Goal: Information Seeking & Learning: Find specific fact

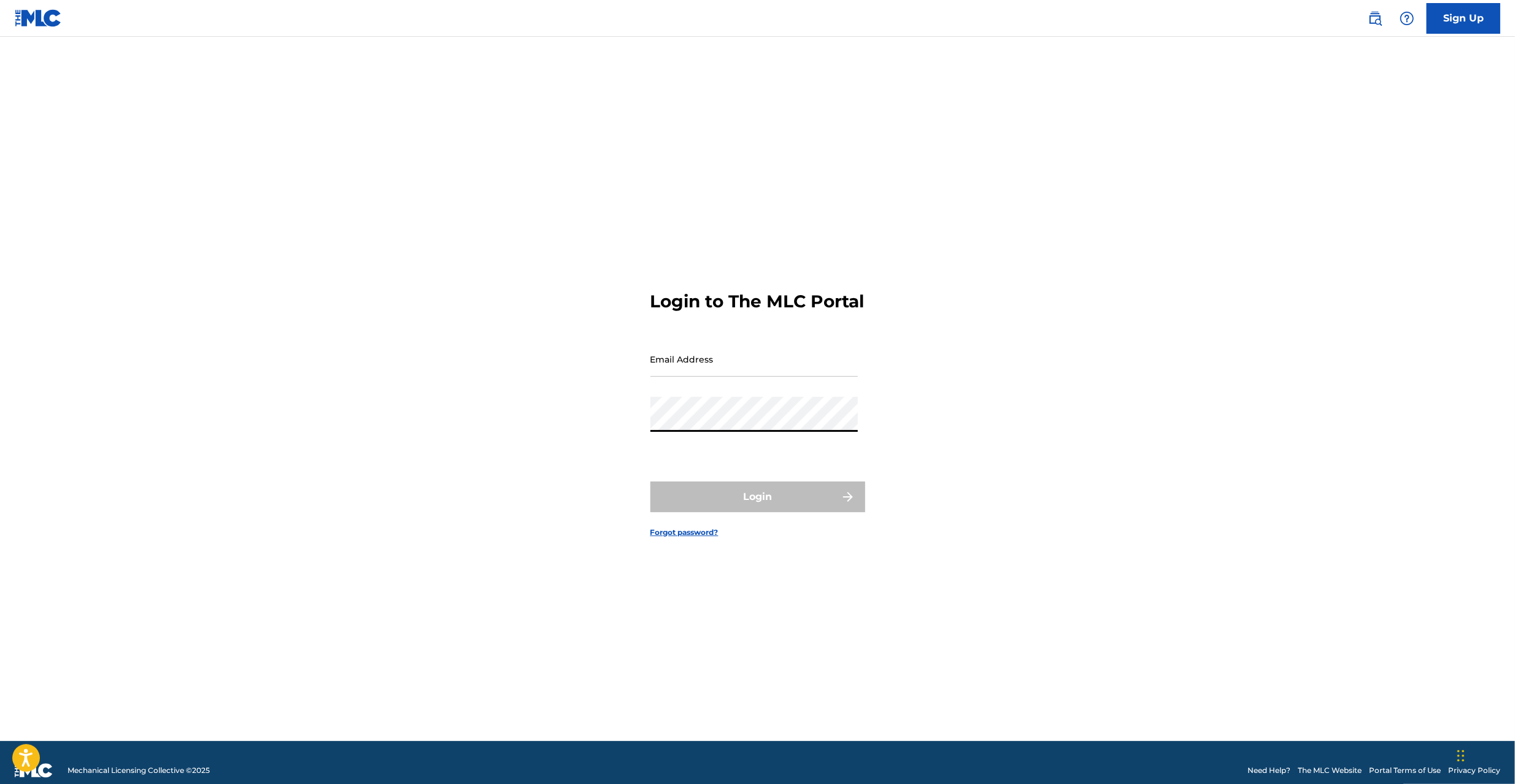
type input "[PERSON_NAME][EMAIL_ADDRESS][PERSON_NAME][DOMAIN_NAME]"
click at [708, 512] on button "Login" at bounding box center [758, 496] width 215 height 31
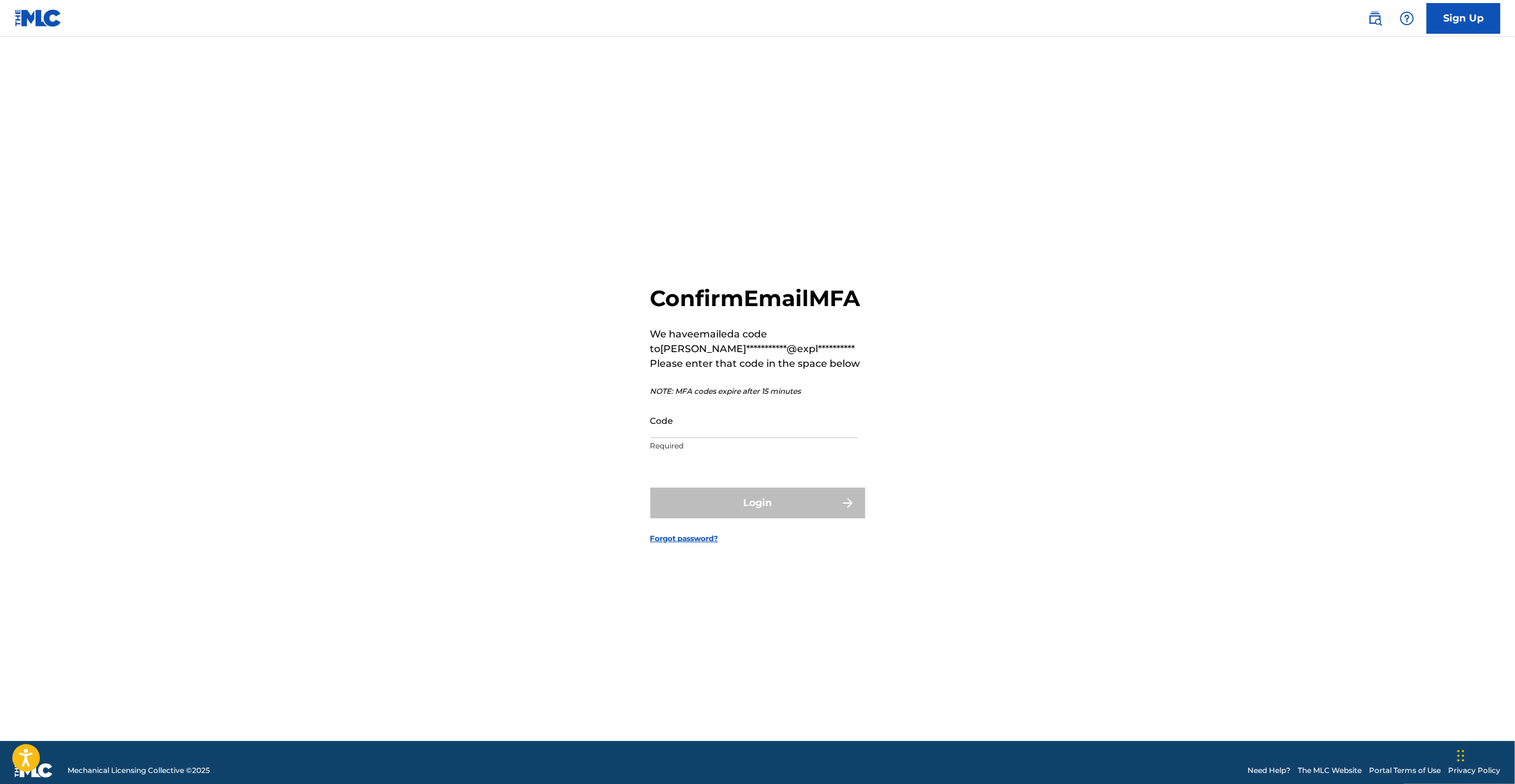
click at [717, 434] on input "Code" at bounding box center [754, 420] width 207 height 35
paste input "743253"
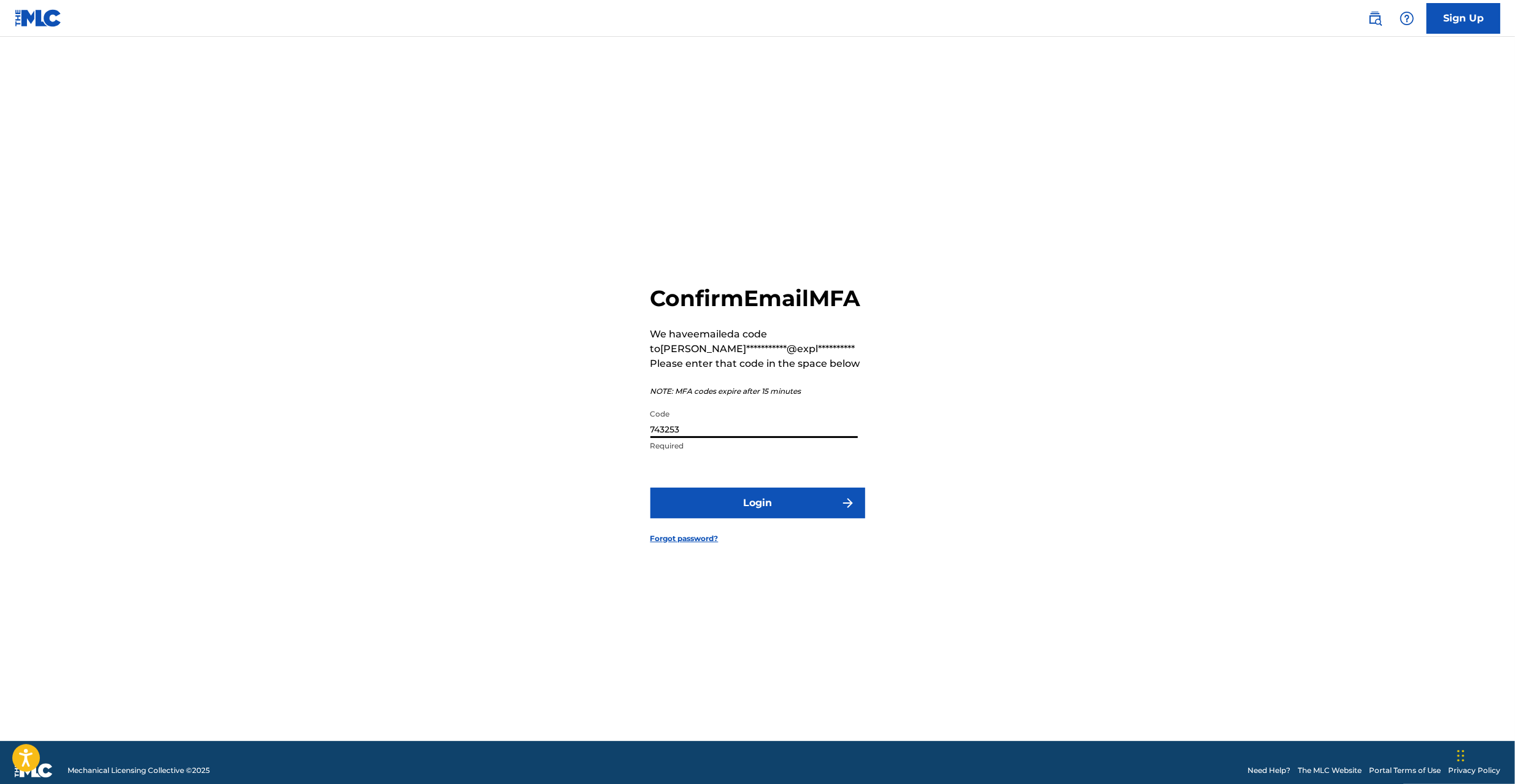
type input "743253"
click at [742, 514] on button "Login" at bounding box center [758, 502] width 215 height 31
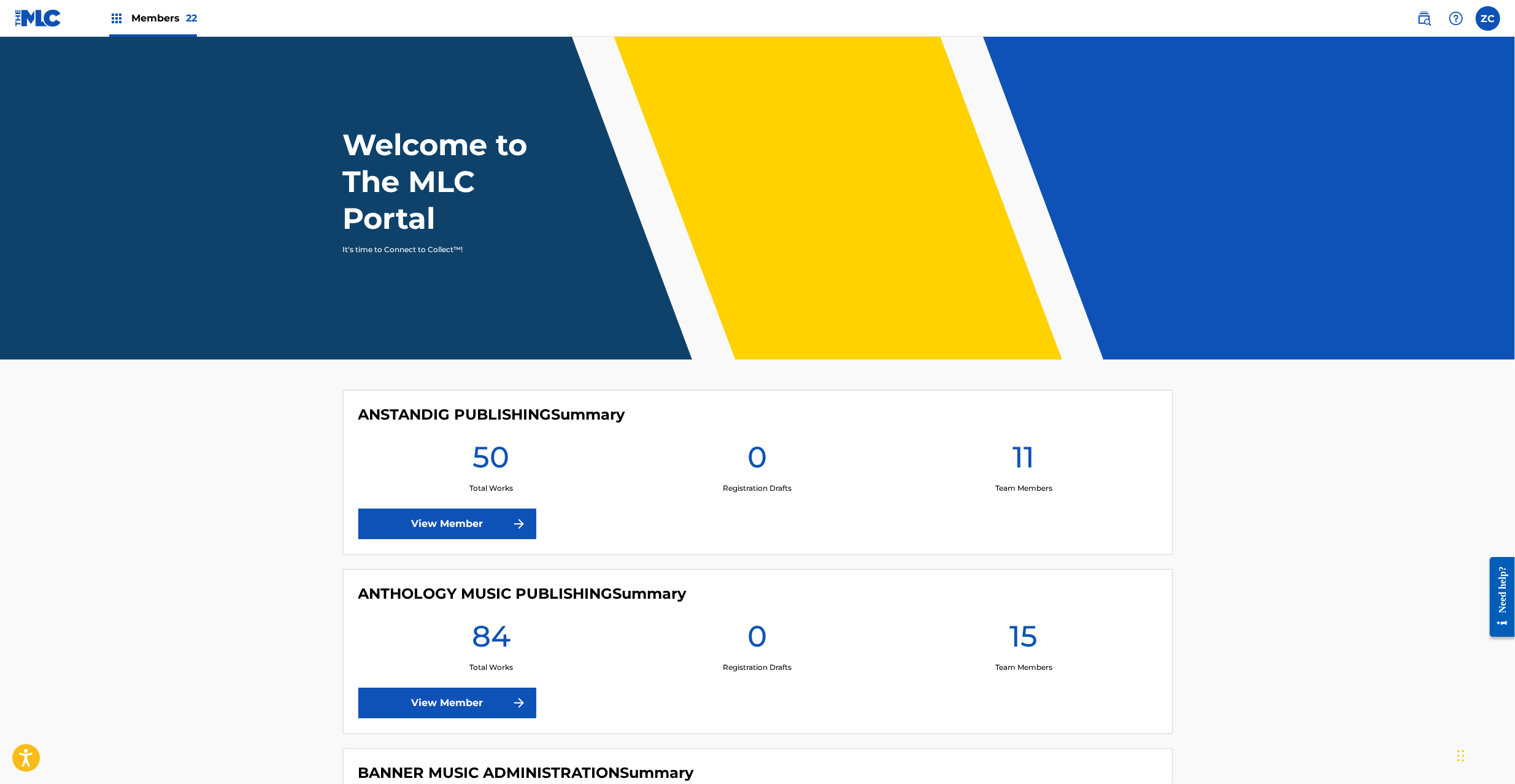
click at [1427, 18] on img at bounding box center [1423, 18] width 15 height 15
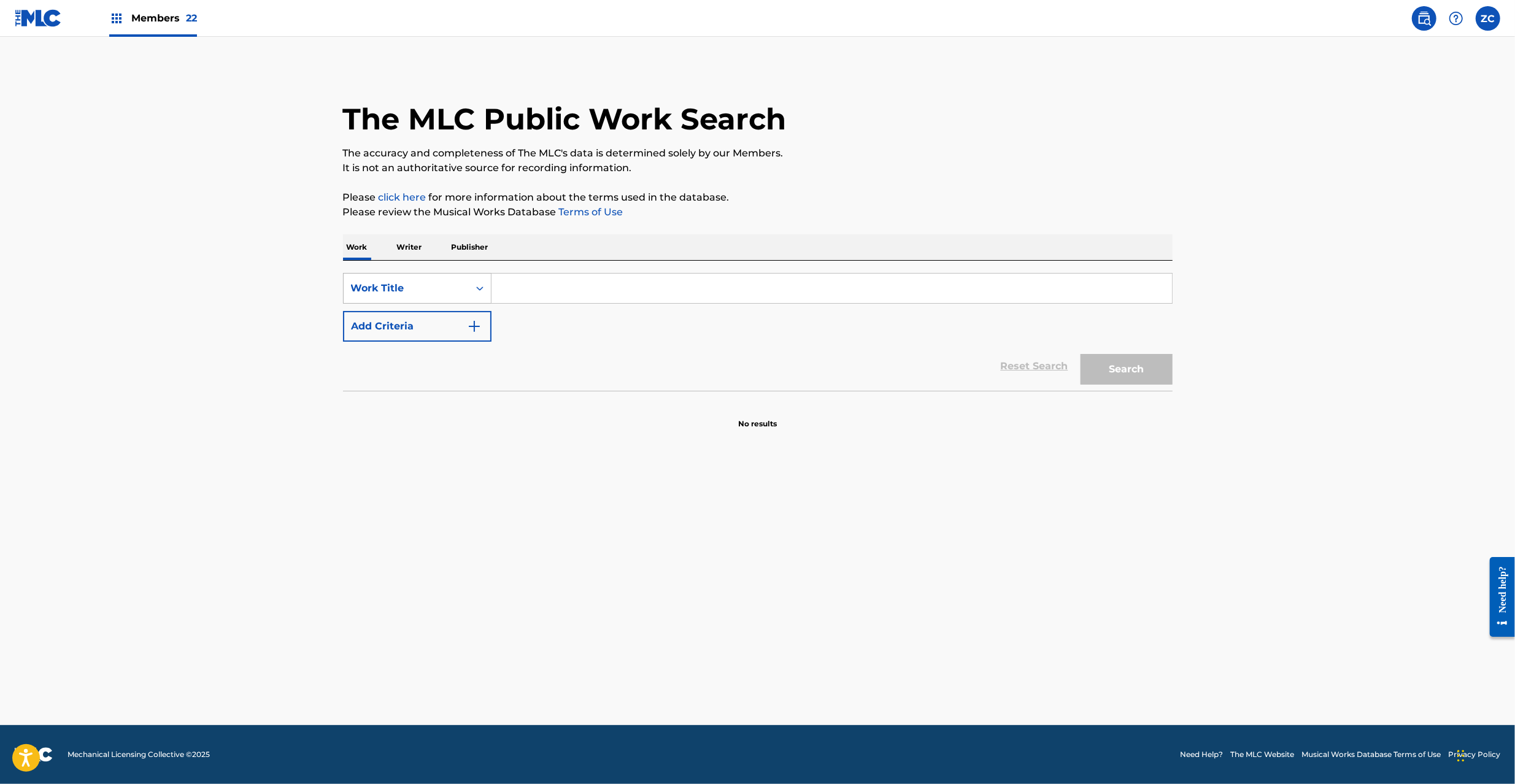
click at [425, 285] on div "Work Title" at bounding box center [405, 288] width 110 height 15
click at [403, 326] on div "MLC Song Code" at bounding box center [417, 319] width 147 height 31
click at [570, 292] on input "Search Form" at bounding box center [832, 287] width 680 height 29
paste input "TX6MHL"
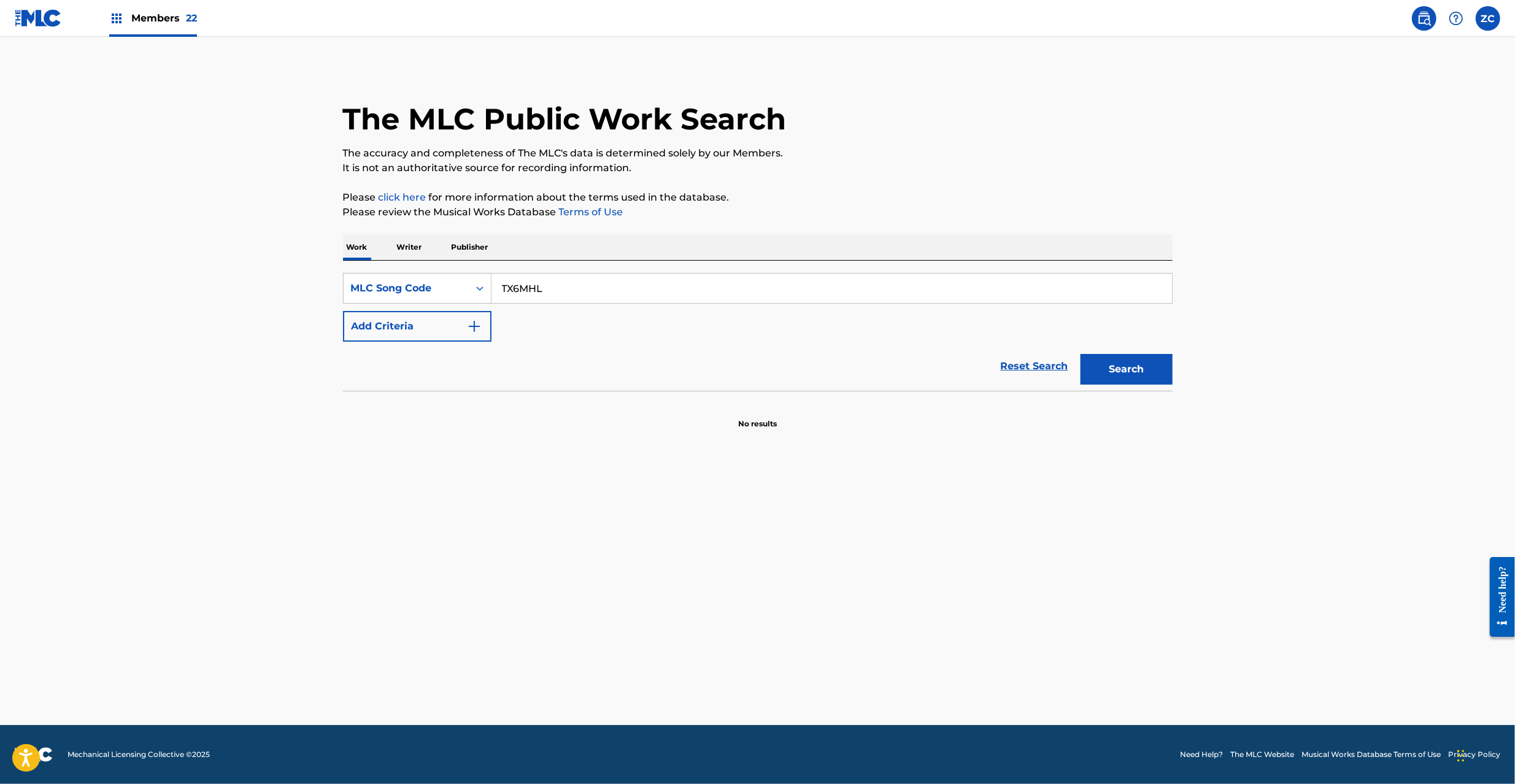
type input "TX6MHL"
click at [1119, 373] on button "Search" at bounding box center [1126, 369] width 92 height 31
click at [1125, 364] on button "Search" at bounding box center [1126, 369] width 92 height 31
click at [432, 287] on div "MLC Song Code" at bounding box center [405, 288] width 110 height 15
click at [1029, 366] on link "Reset Search" at bounding box center [1034, 366] width 79 height 27
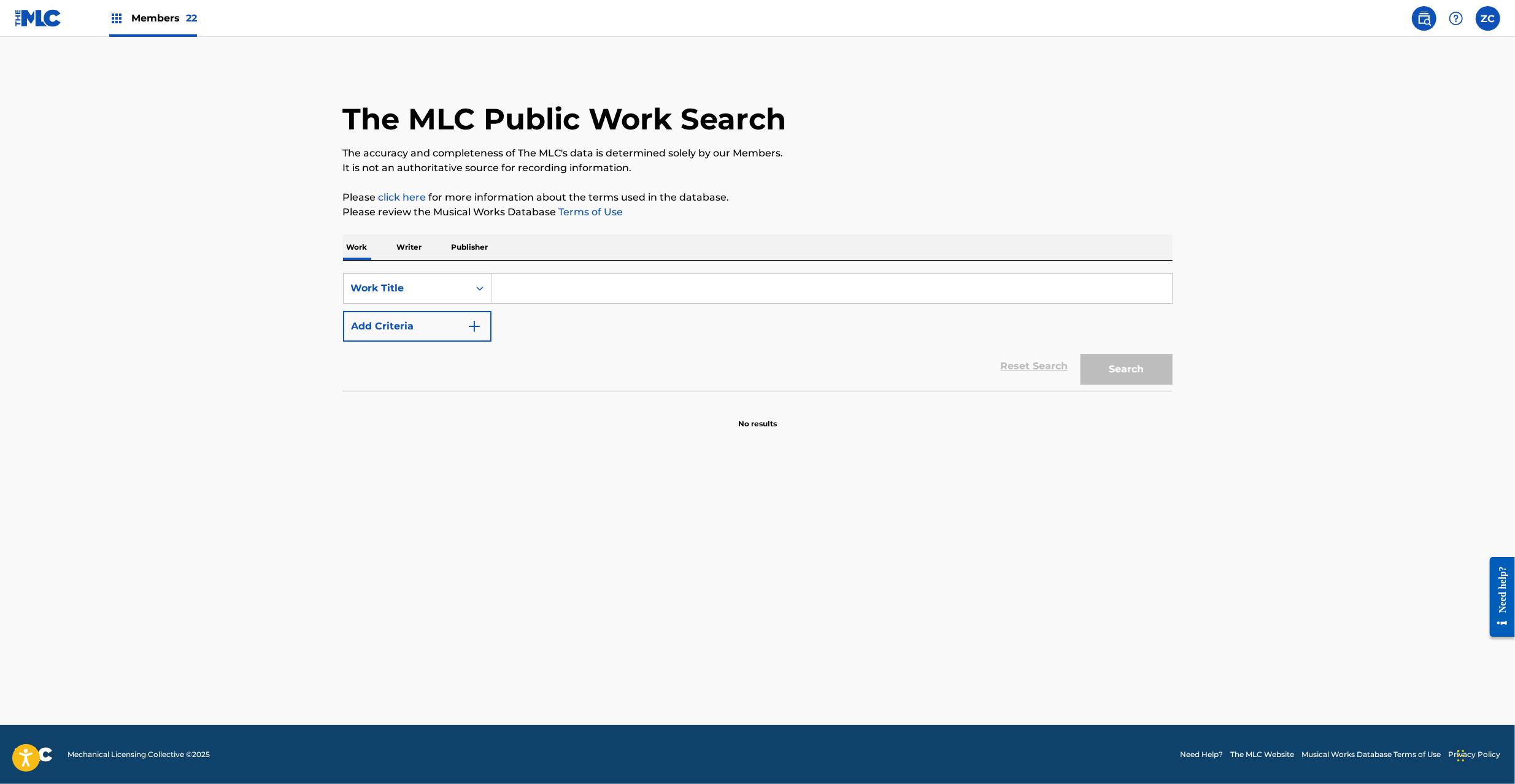
drag, startPoint x: 737, startPoint y: 290, endPoint x: 459, endPoint y: 334, distance: 281.5
click at [732, 290] on input "Search Form" at bounding box center [832, 287] width 680 height 29
paste input "TESLA"
type input "TESLA"
click at [444, 325] on button "Add Criteria" at bounding box center [417, 326] width 148 height 31
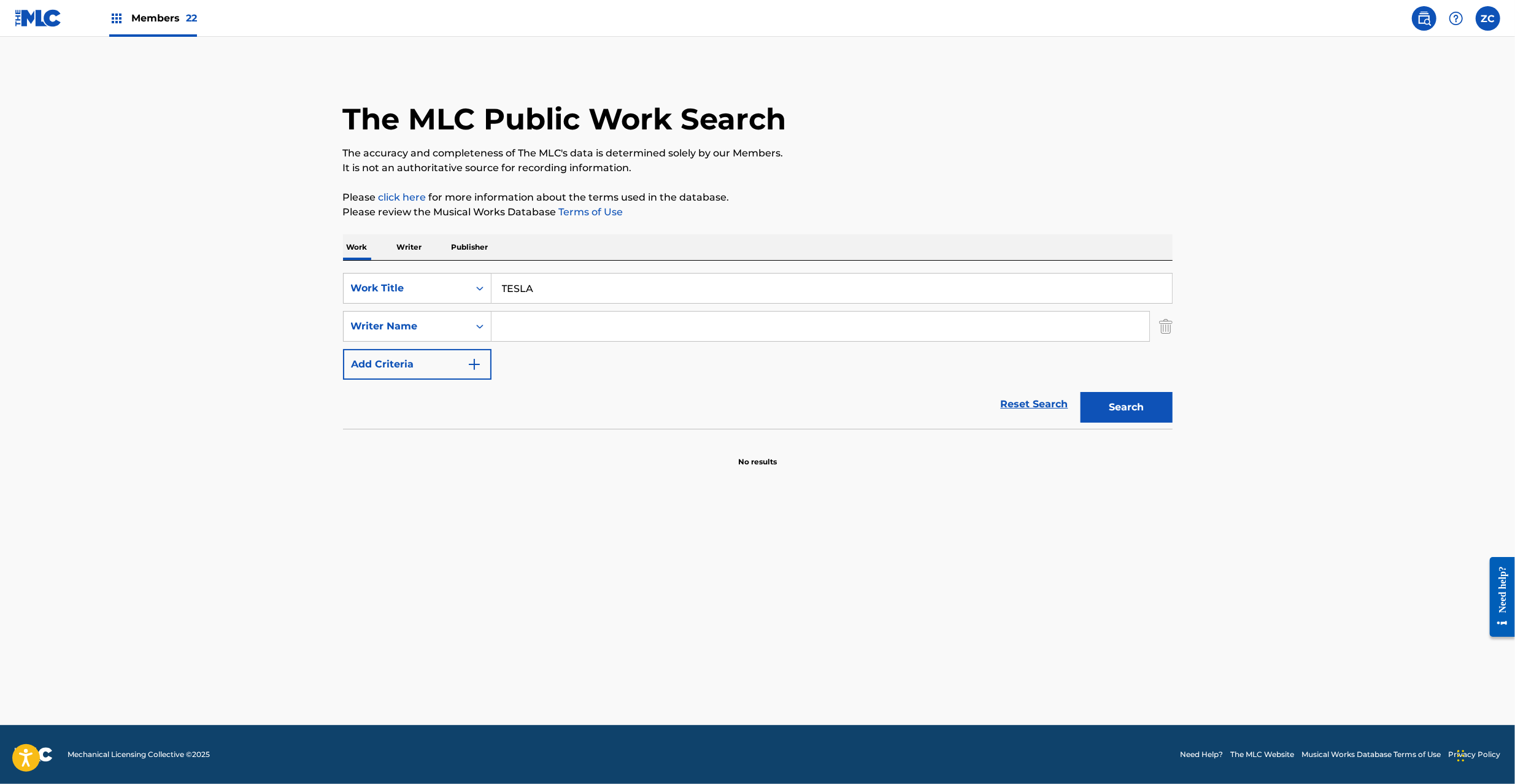
drag, startPoint x: 626, startPoint y: 334, endPoint x: 606, endPoint y: 329, distance: 20.6
click at [626, 334] on input "Search Form" at bounding box center [821, 326] width 657 height 29
paste input "[PERSON_NAME] , [PERSON_NAME]"
click at [558, 325] on input "[PERSON_NAME] , [PERSON_NAME]" at bounding box center [821, 326] width 657 height 29
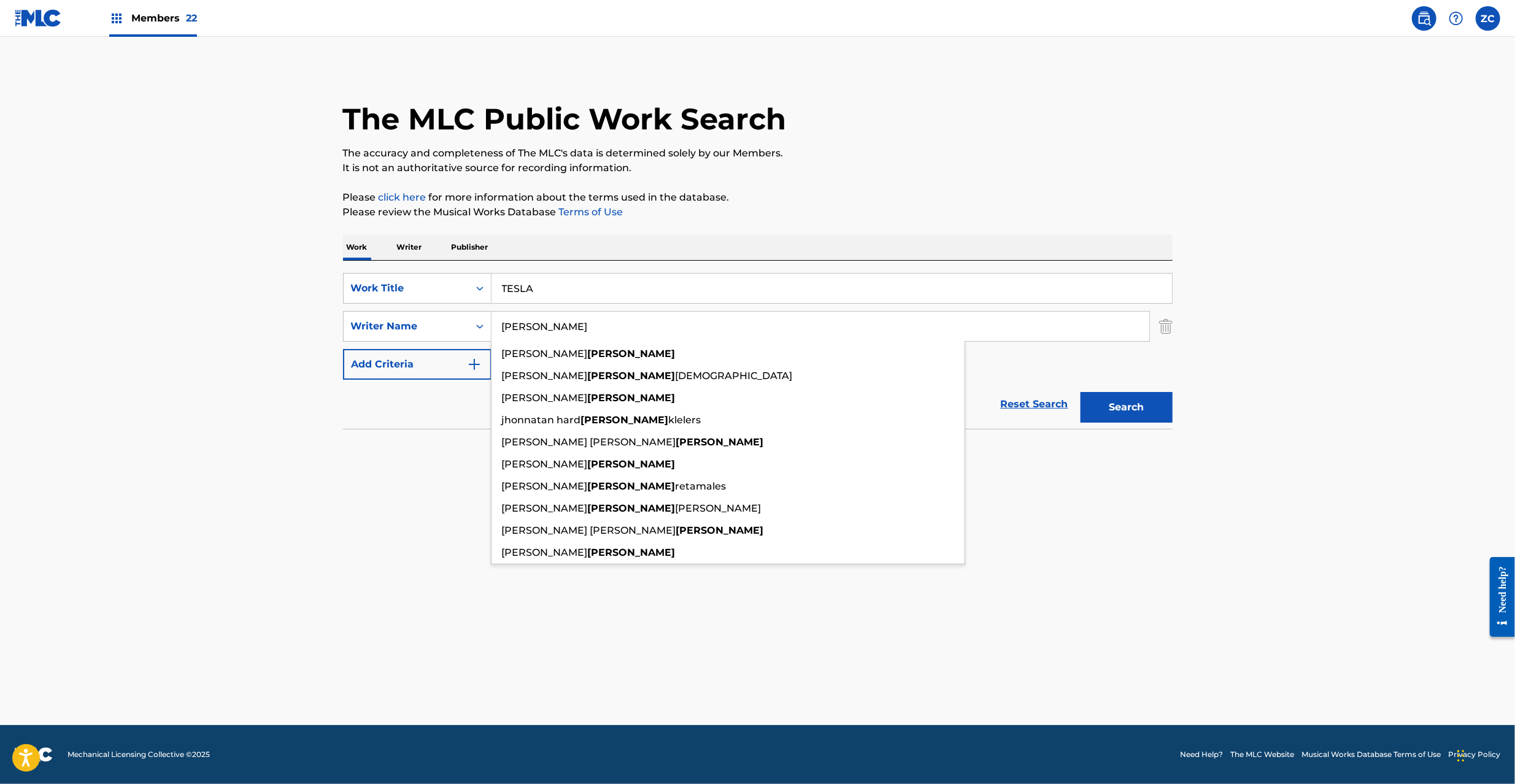
type input "[PERSON_NAME]"
click at [1119, 409] on button "Search" at bounding box center [1126, 407] width 92 height 31
